Goal: Use online tool/utility: Utilize a website feature to perform a specific function

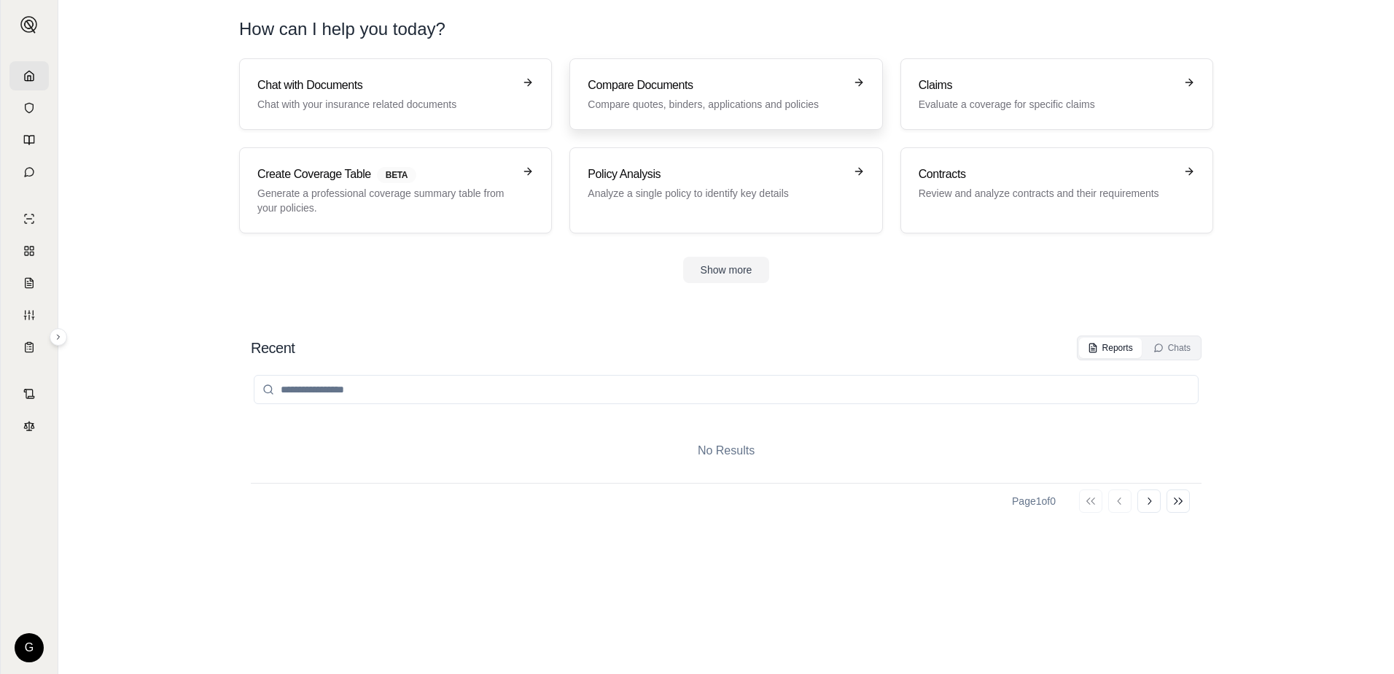
drag, startPoint x: 0, startPoint y: 0, endPoint x: 685, endPoint y: 87, distance: 690.6
click at [685, 87] on h3 "Compare Documents" at bounding box center [715, 85] width 256 height 17
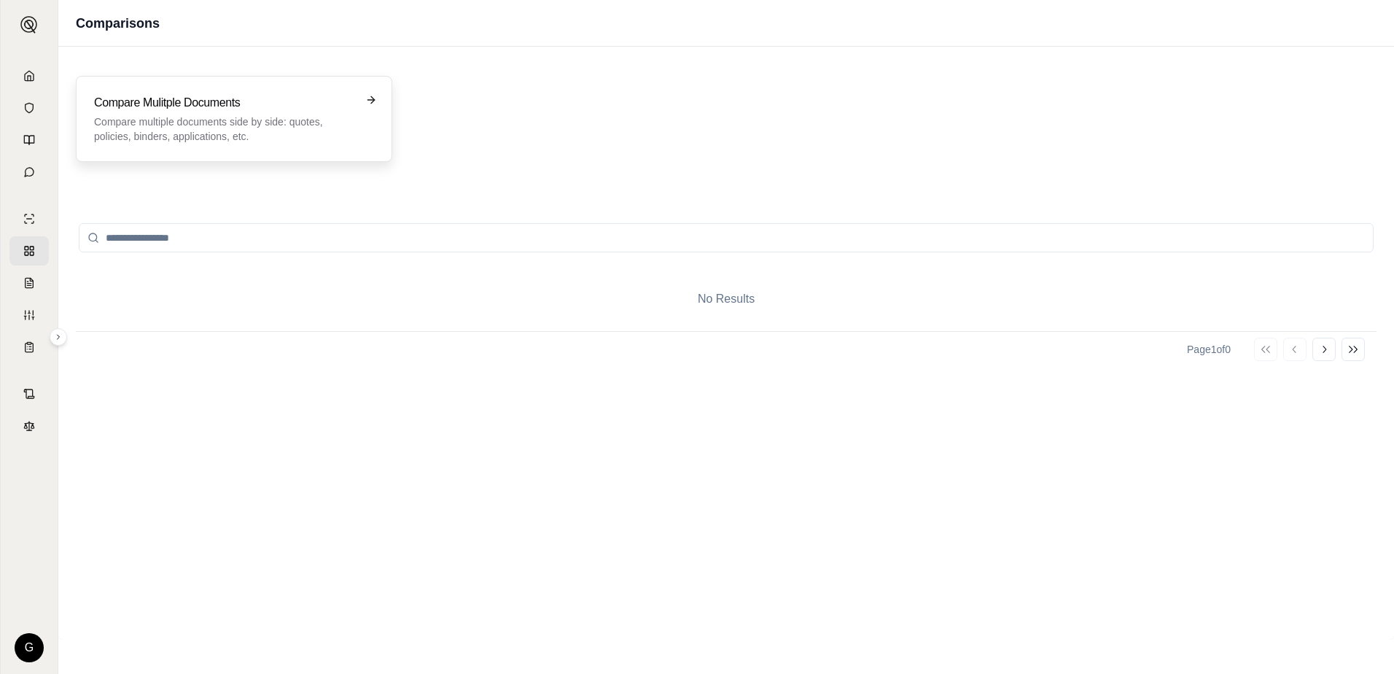
click at [332, 111] on h3 "Compare Mulitple Documents" at bounding box center [223, 102] width 259 height 17
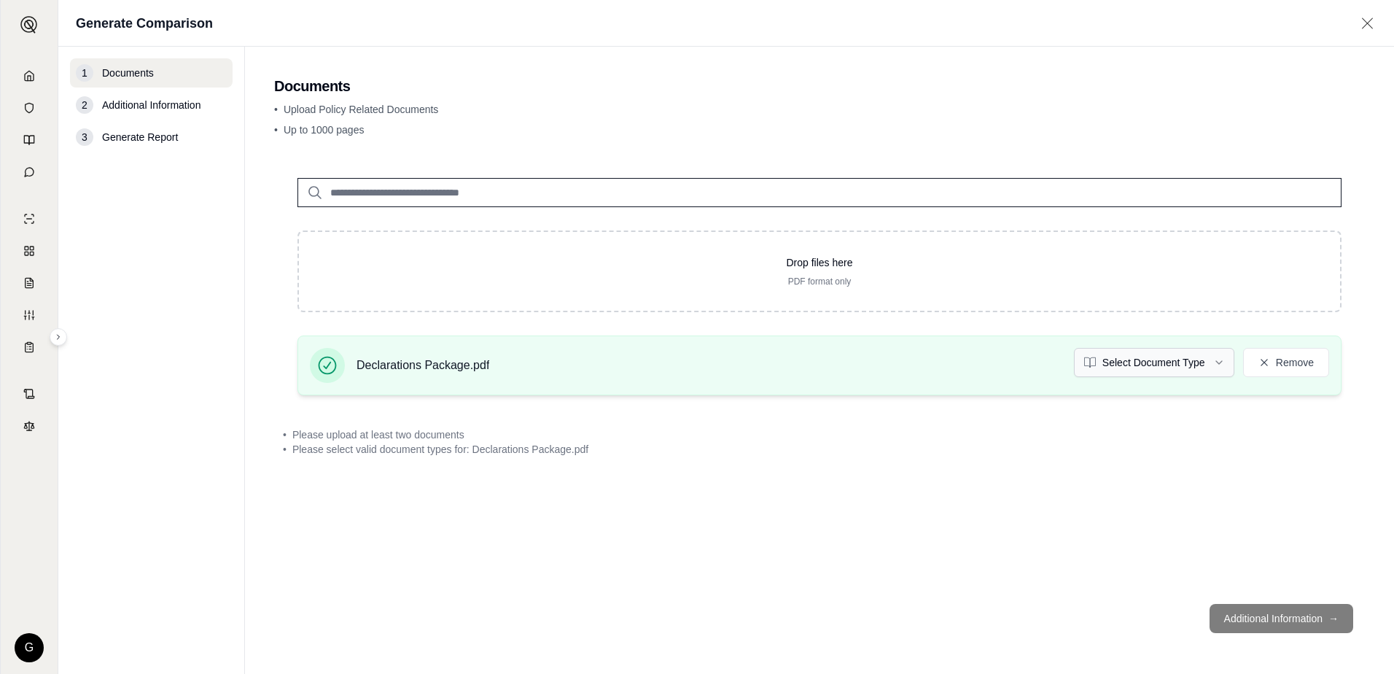
click at [1221, 362] on html "G Generate Comparison 1 Documents 2 Additional Information 3 Generate Report Do…" at bounding box center [697, 337] width 1394 height 674
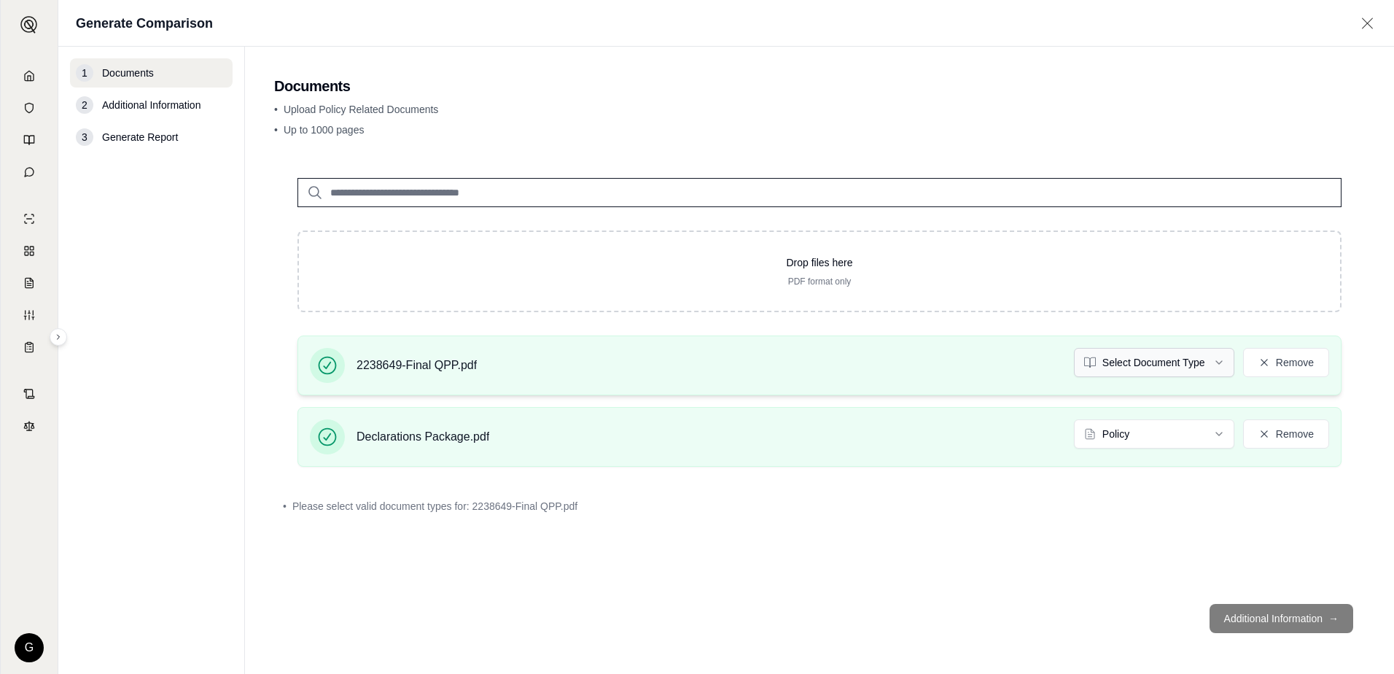
click at [1218, 361] on html "G Generate Comparison 1 Documents 2 Additional Information 3 Generate Report Do…" at bounding box center [697, 337] width 1394 height 674
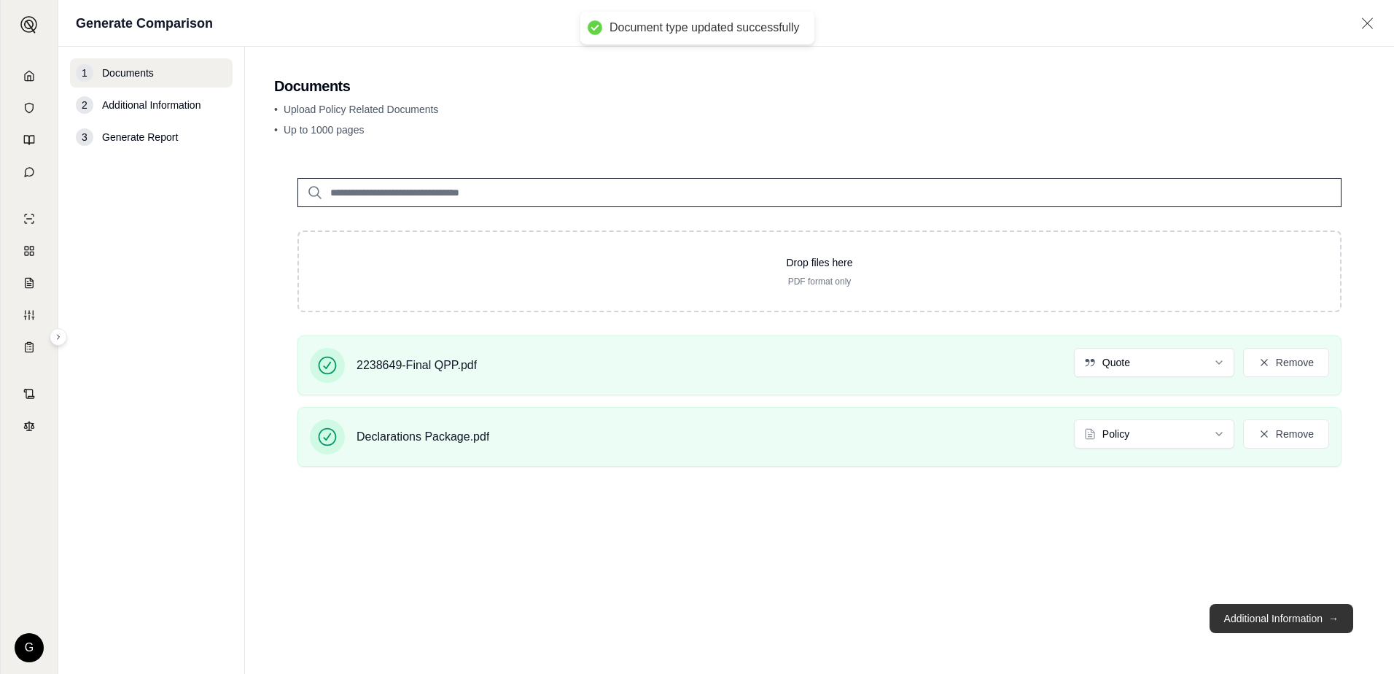
click at [1272, 614] on button "Additional Information →" at bounding box center [1281, 618] width 144 height 29
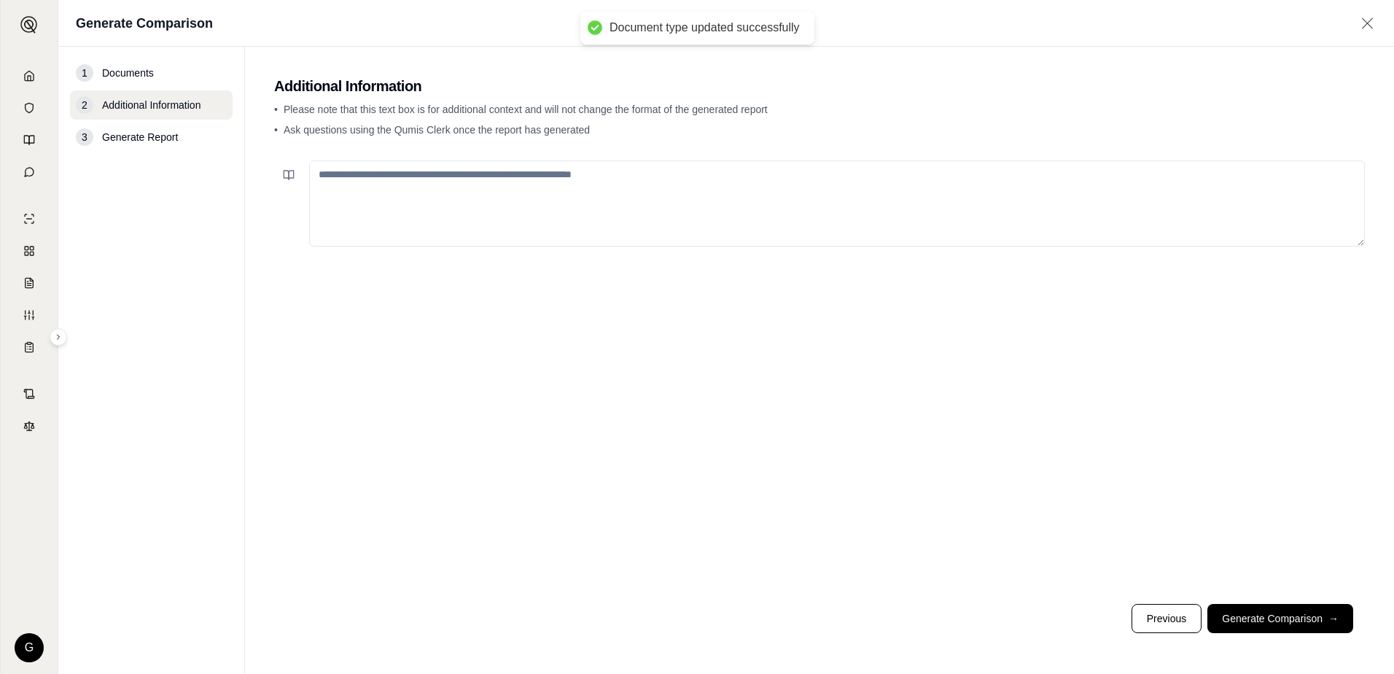
click at [344, 181] on textarea at bounding box center [836, 203] width 1055 height 86
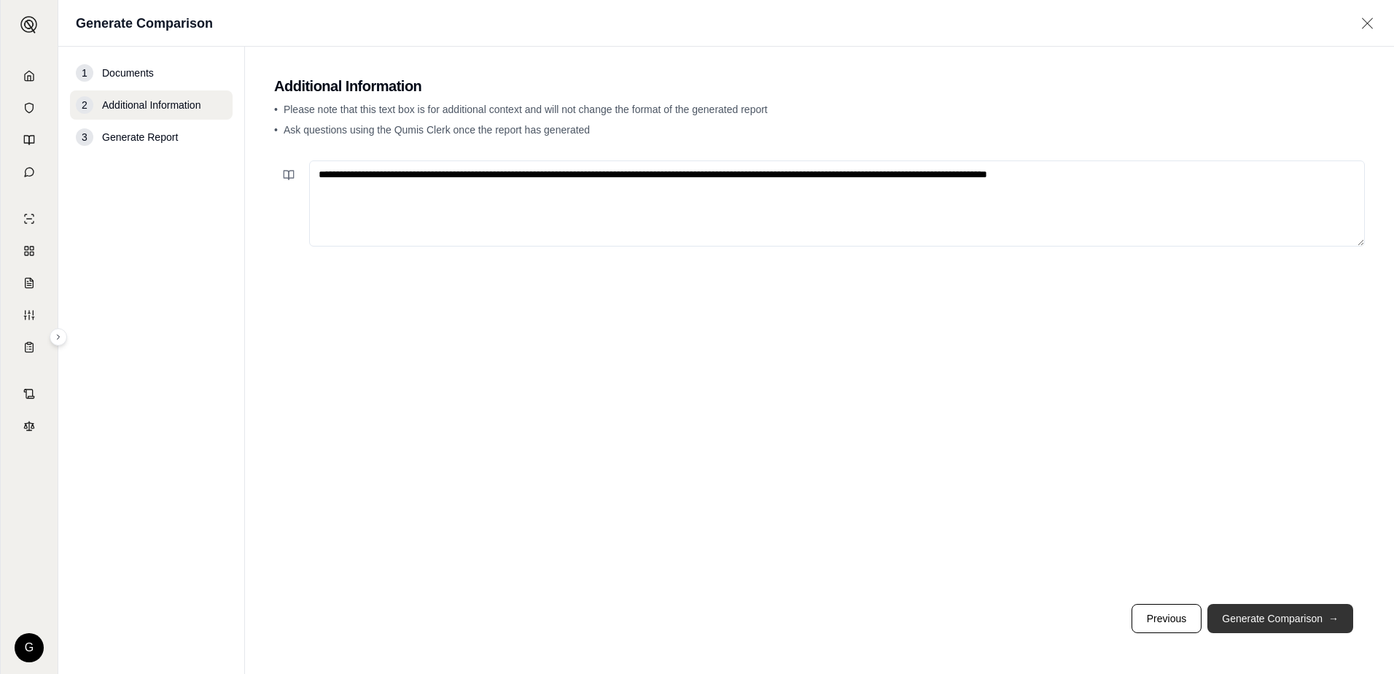
type textarea "**********"
click at [1256, 620] on button "Generate Comparison →" at bounding box center [1280, 618] width 146 height 29
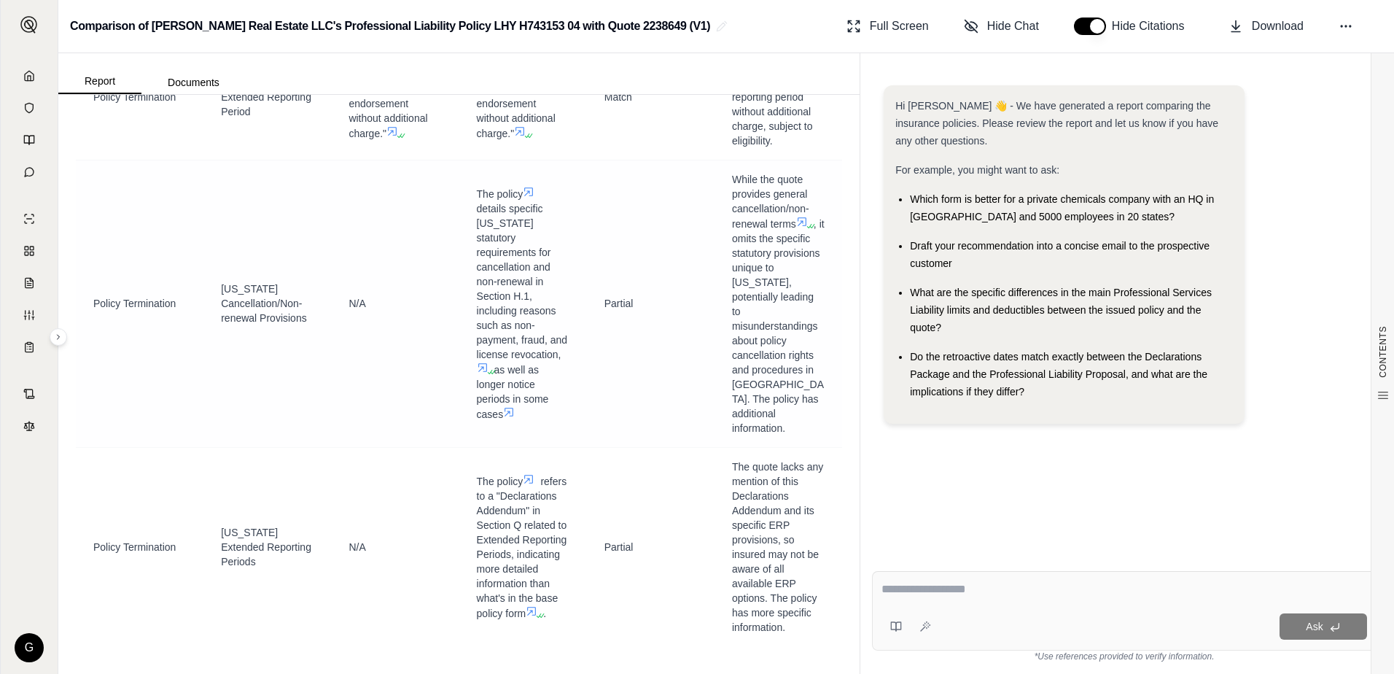
scroll to position [13345, 0]
click at [907, 578] on div "Ask" at bounding box center [1124, 610] width 504 height 79
type textarea "**********"
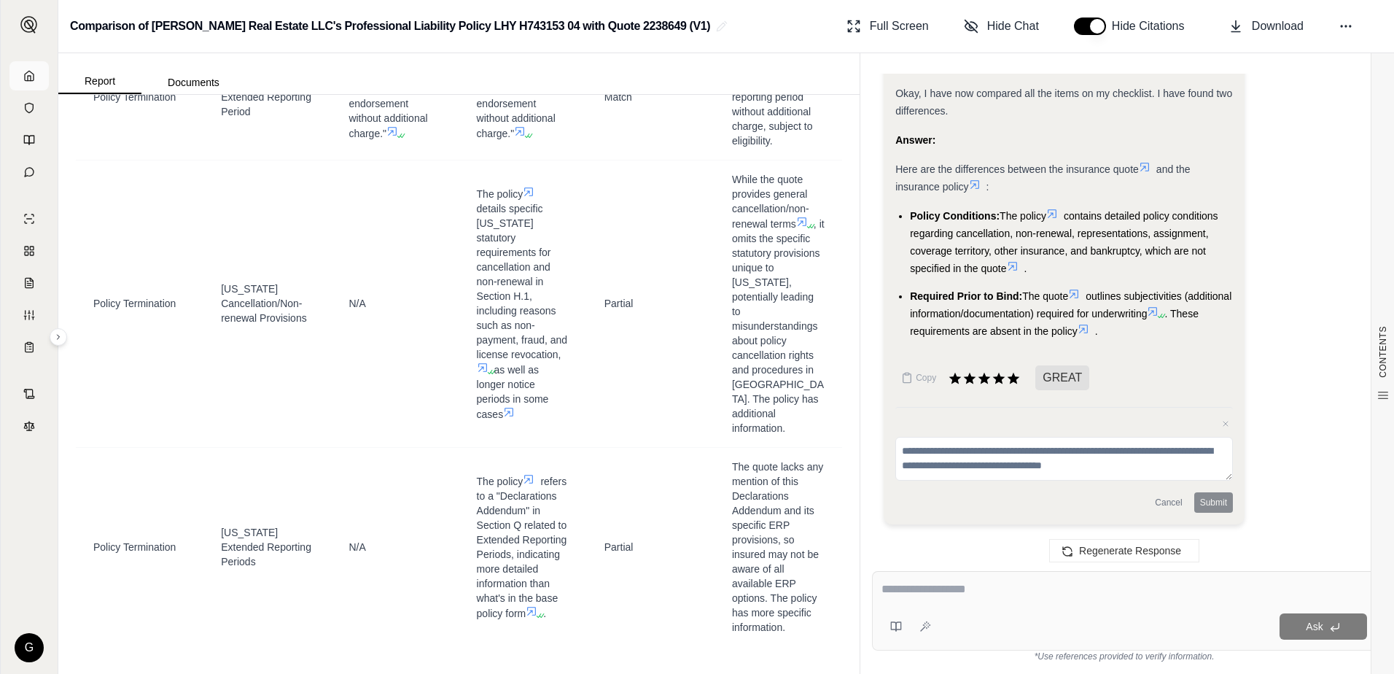
click at [30, 69] on link at bounding box center [28, 75] width 39 height 29
